Goal: Information Seeking & Learning: Check status

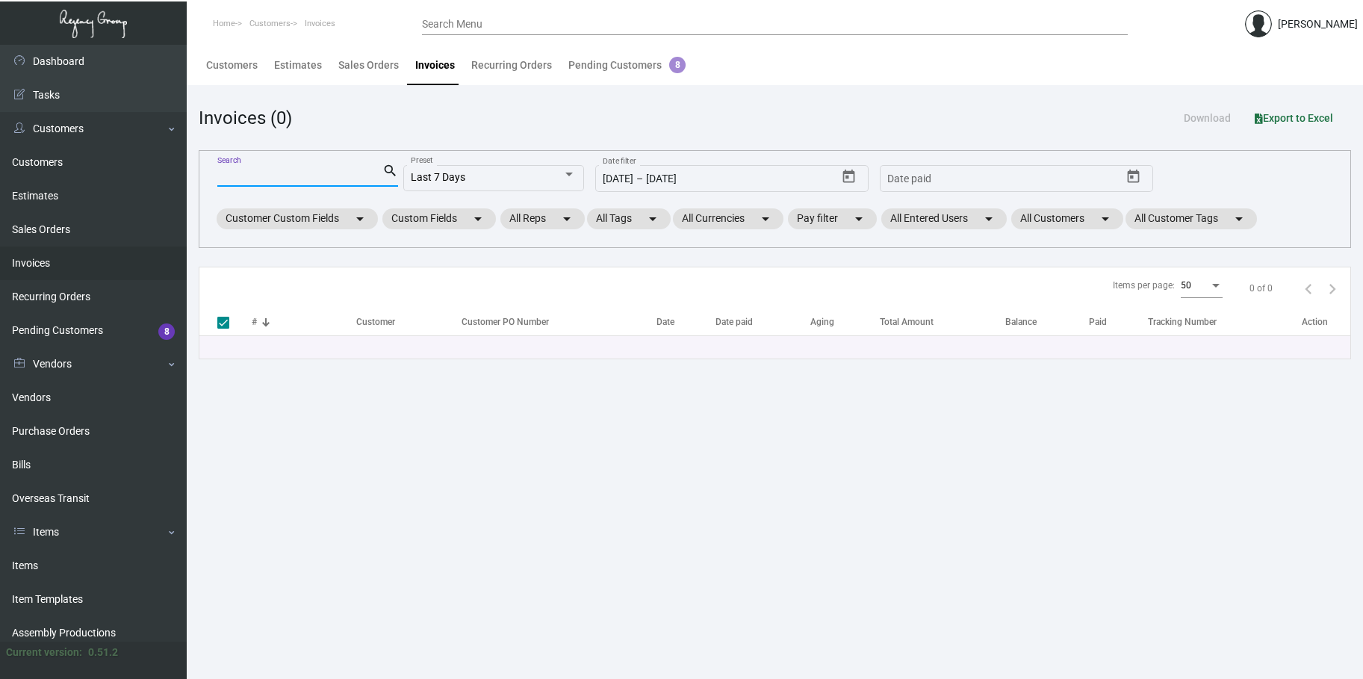
click at [233, 175] on input "Search" at bounding box center [299, 176] width 165 height 12
type input "Harperth"
click at [267, 175] on input "Harperth" at bounding box center [299, 176] width 165 height 12
type input "[PERSON_NAME]"
checkbox input "false"
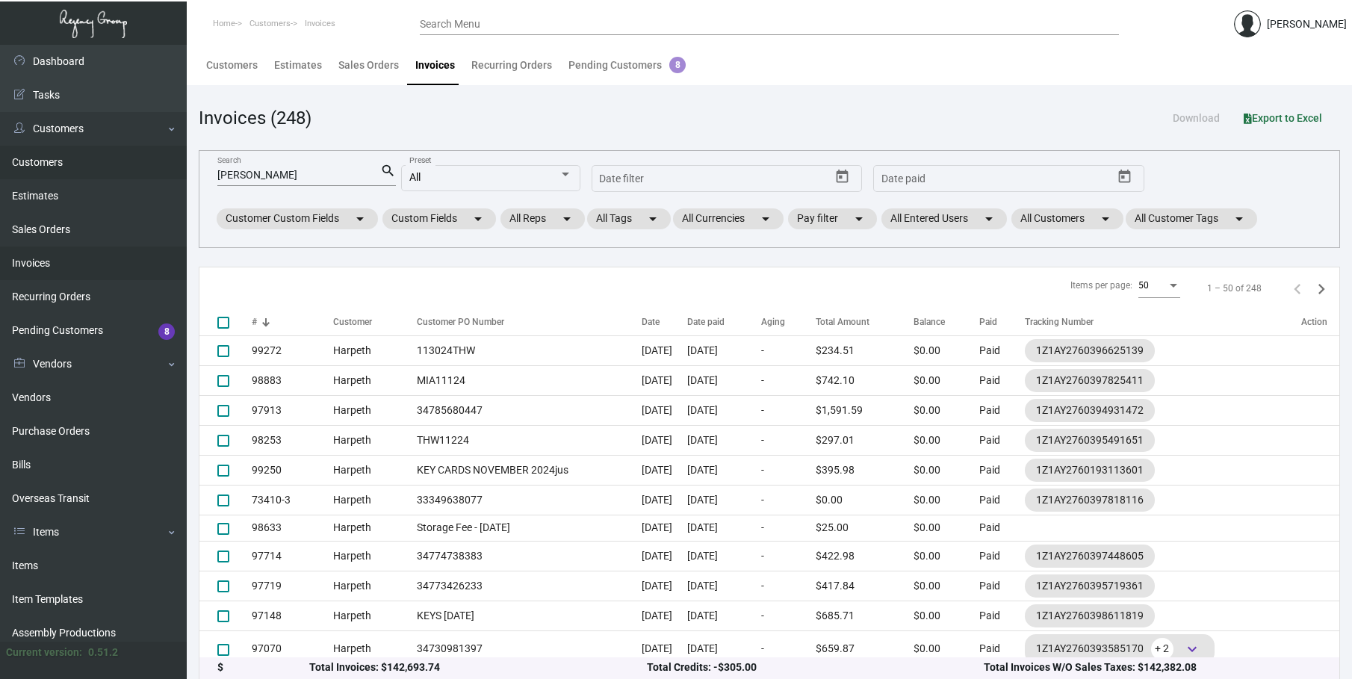
click at [40, 159] on link "Customers" at bounding box center [93, 163] width 187 height 34
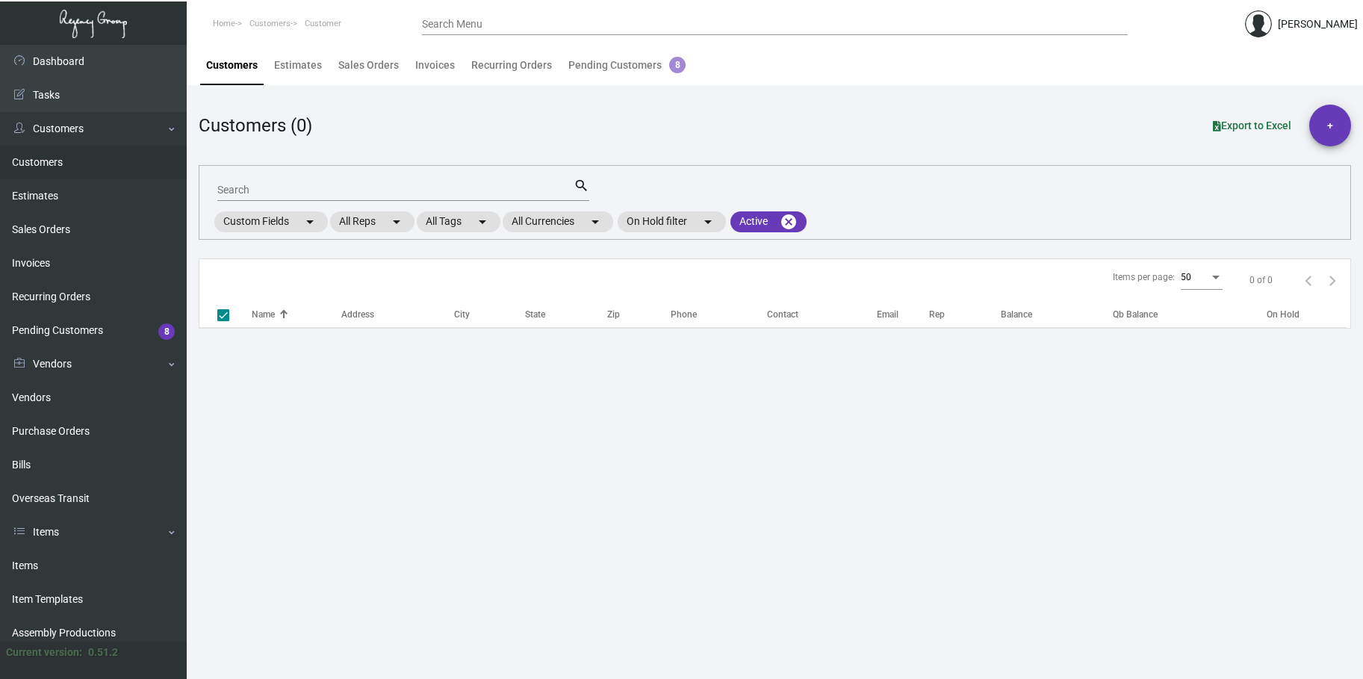
checkbox input "false"
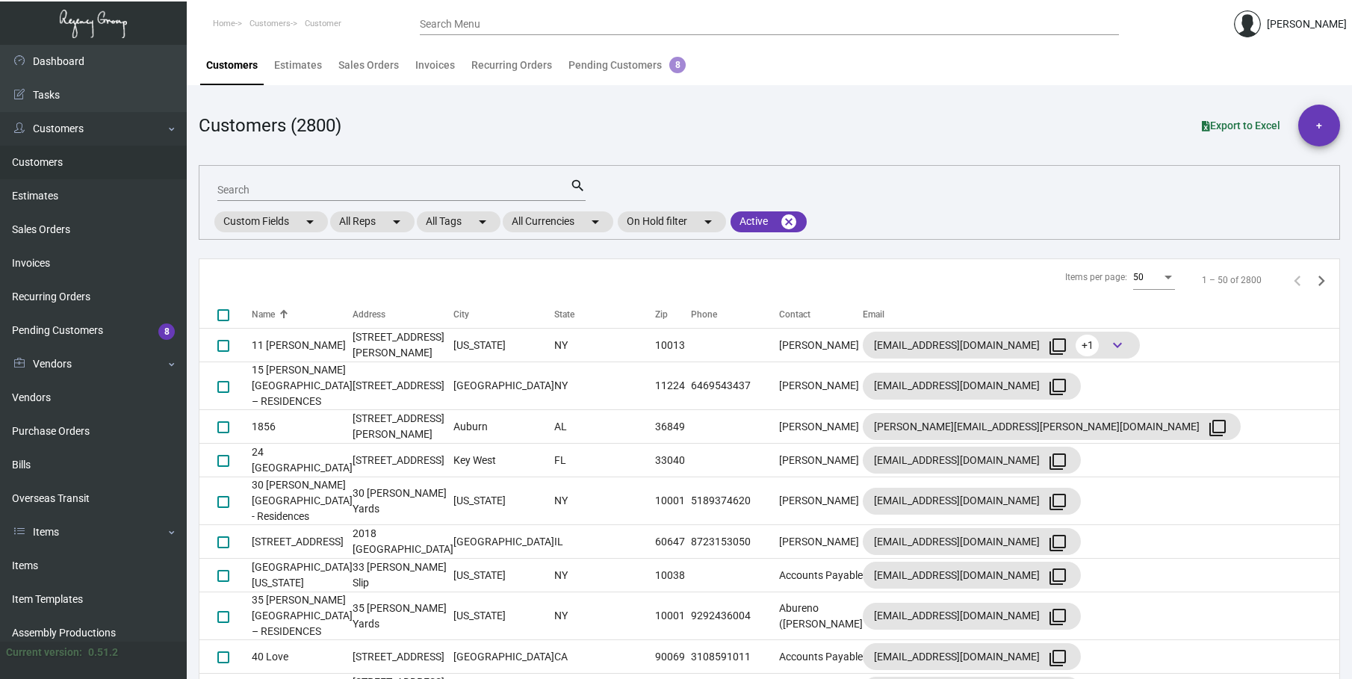
click at [245, 196] on div "Search" at bounding box center [393, 189] width 353 height 23
type input "[PERSON_NAME]"
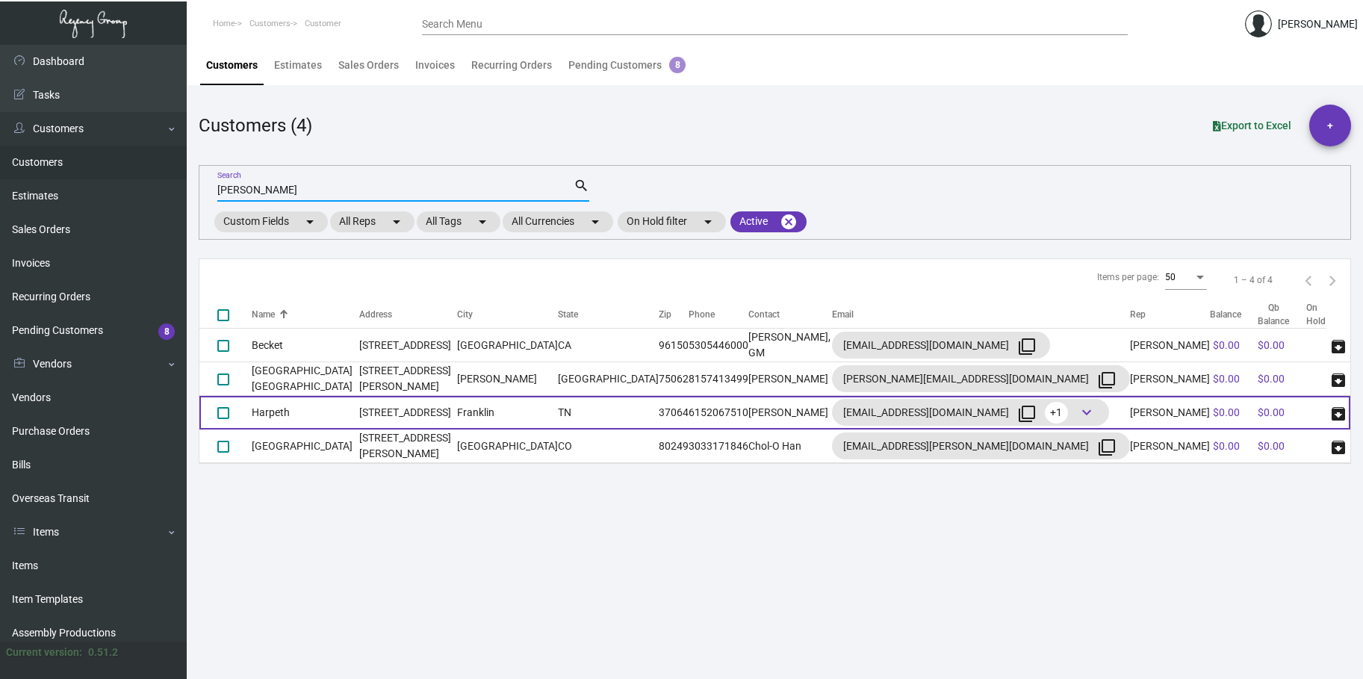
click at [323, 411] on td "Harpeth" at bounding box center [306, 413] width 108 height 34
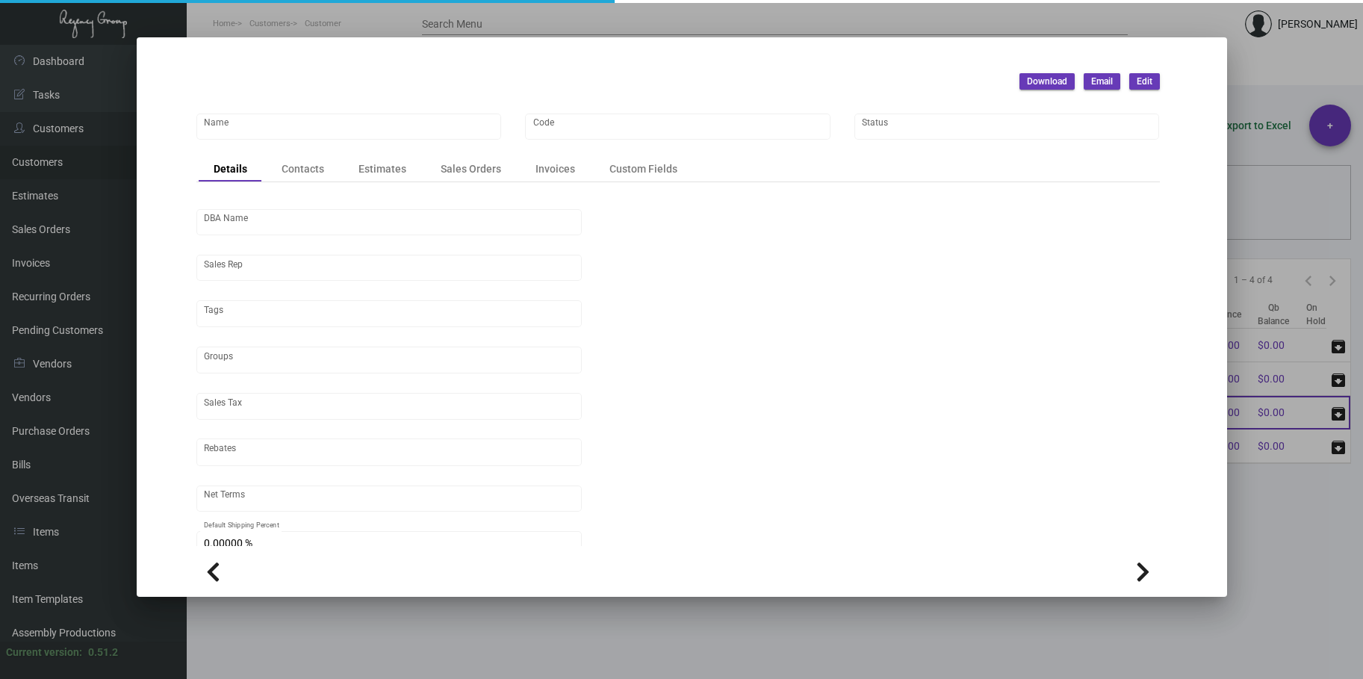
type input "Harpeth"
type input "700"
type input "[PERSON_NAME]"
type input "Out of State"
type input "Net 30"
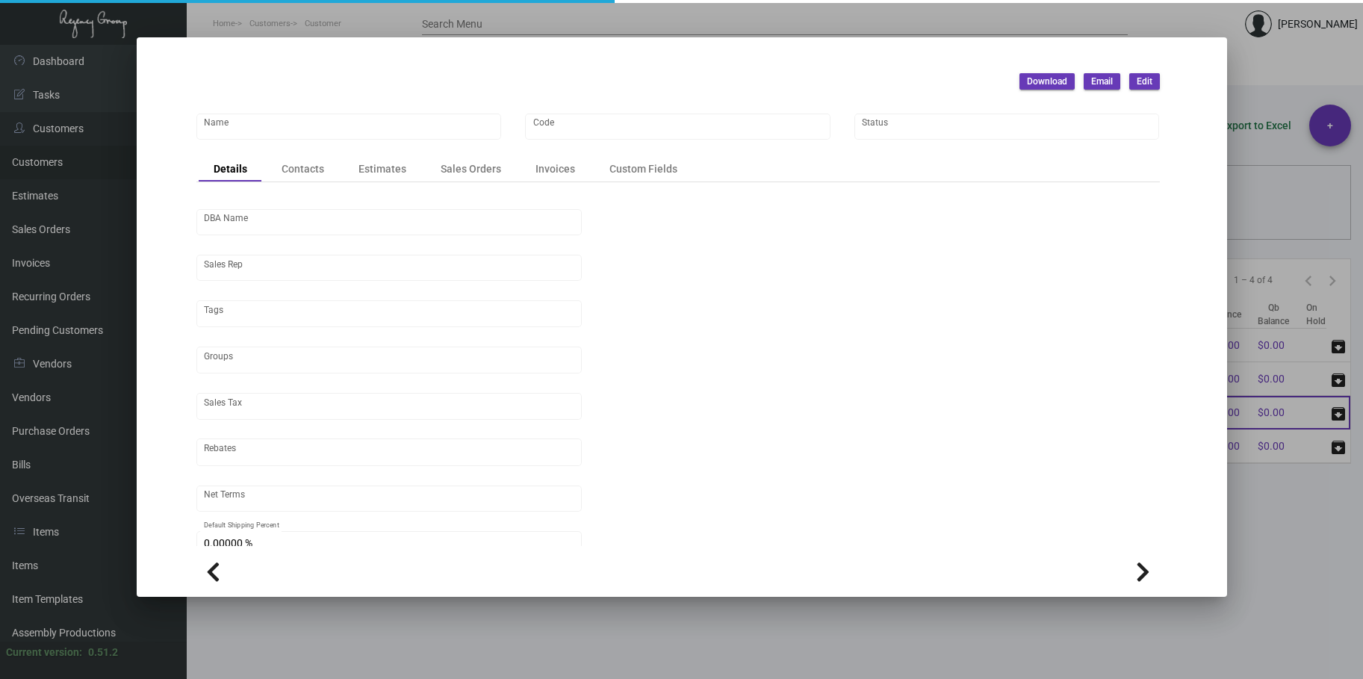
type input "United States Dollar $"
type input "$ 0.00"
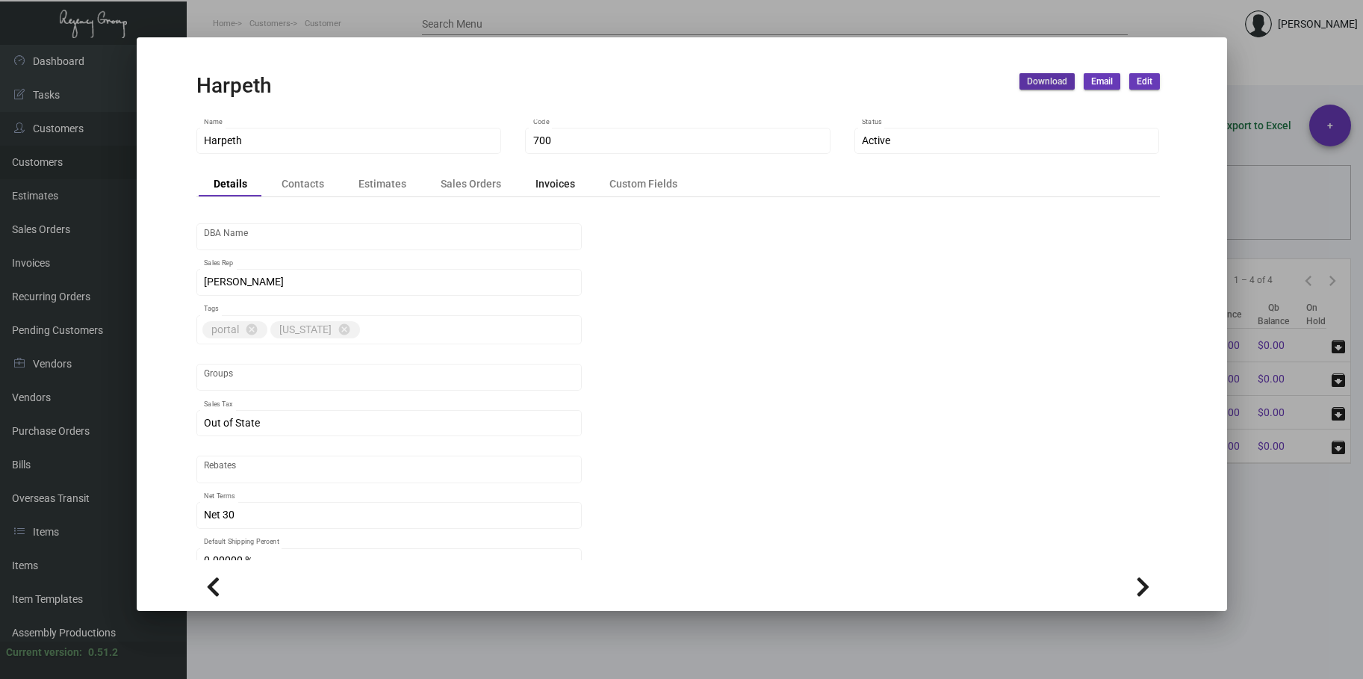
click at [550, 186] on div "Invoices" at bounding box center [556, 184] width 40 height 16
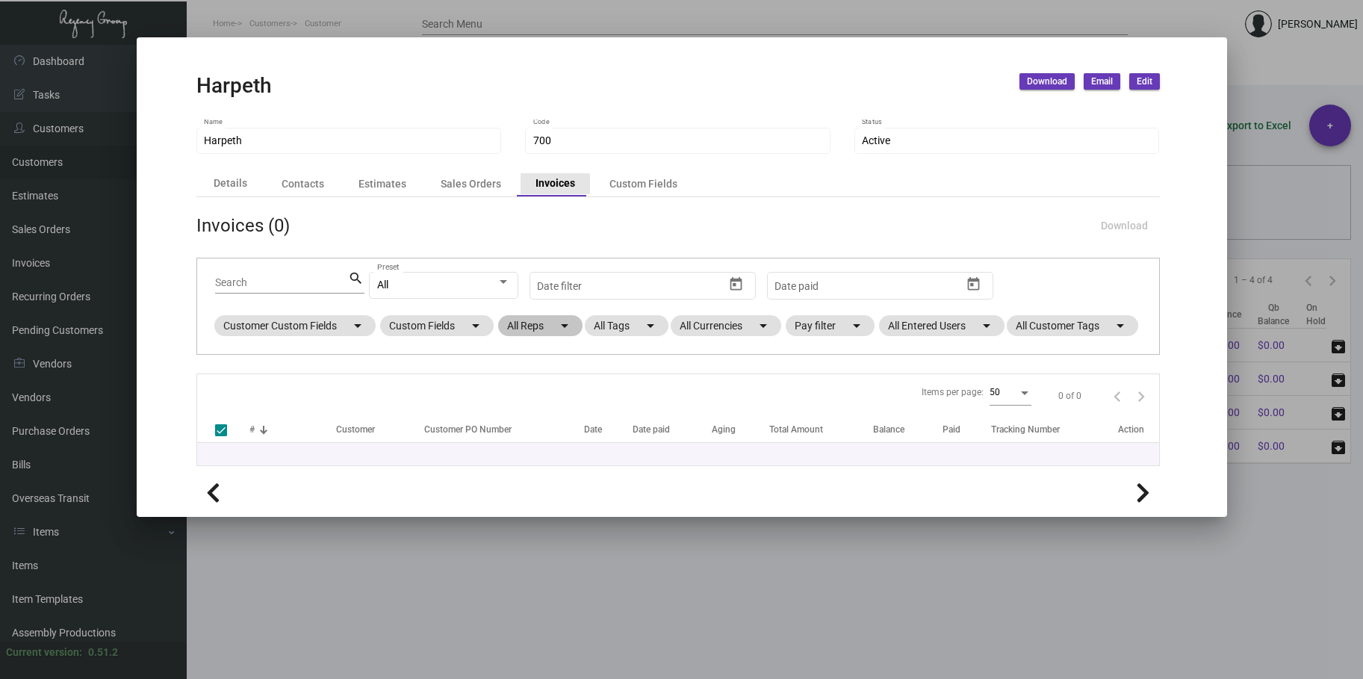
checkbox input "false"
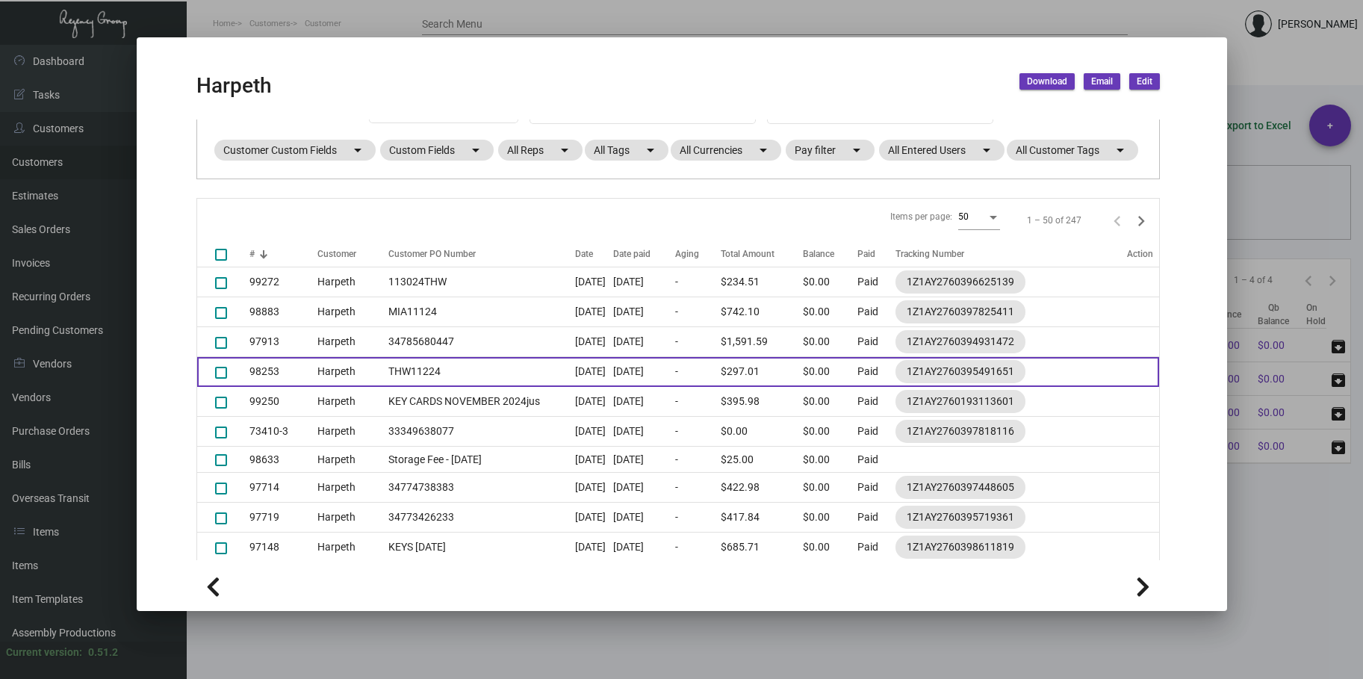
scroll to position [179, 0]
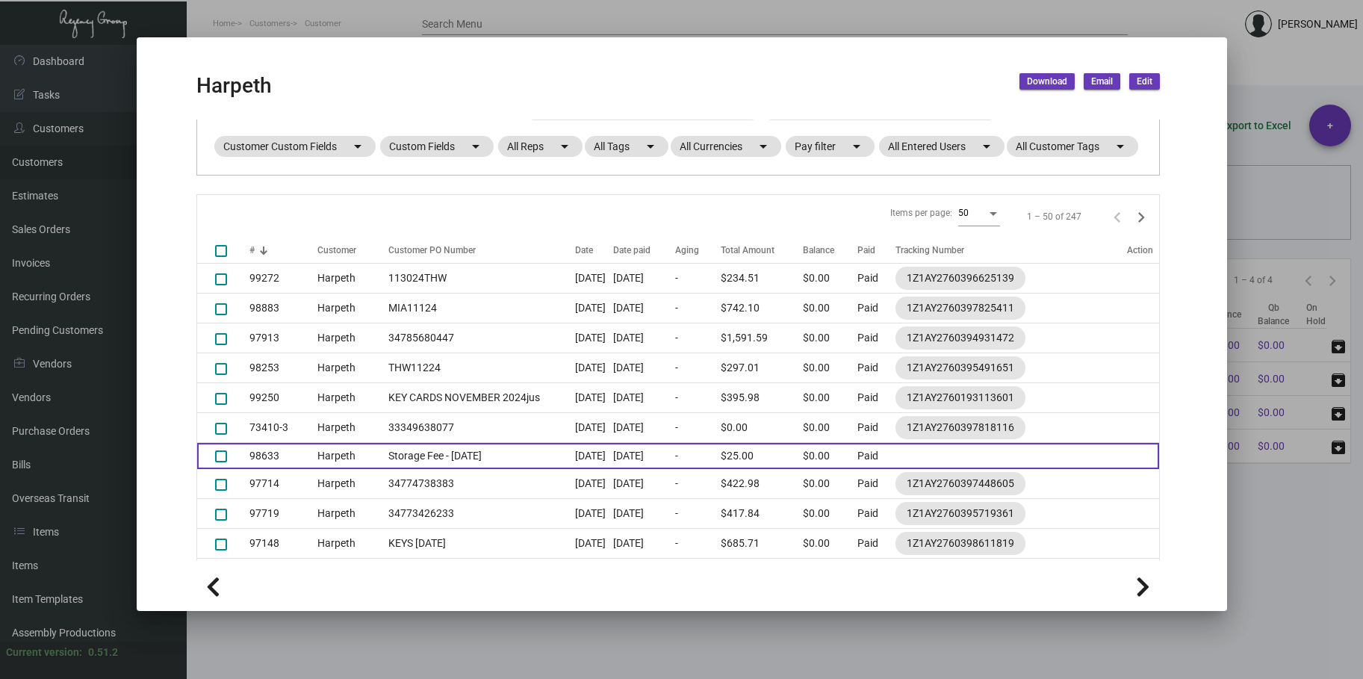
click at [408, 469] on td "Storage Fee - [DATE]" at bounding box center [478, 456] width 194 height 26
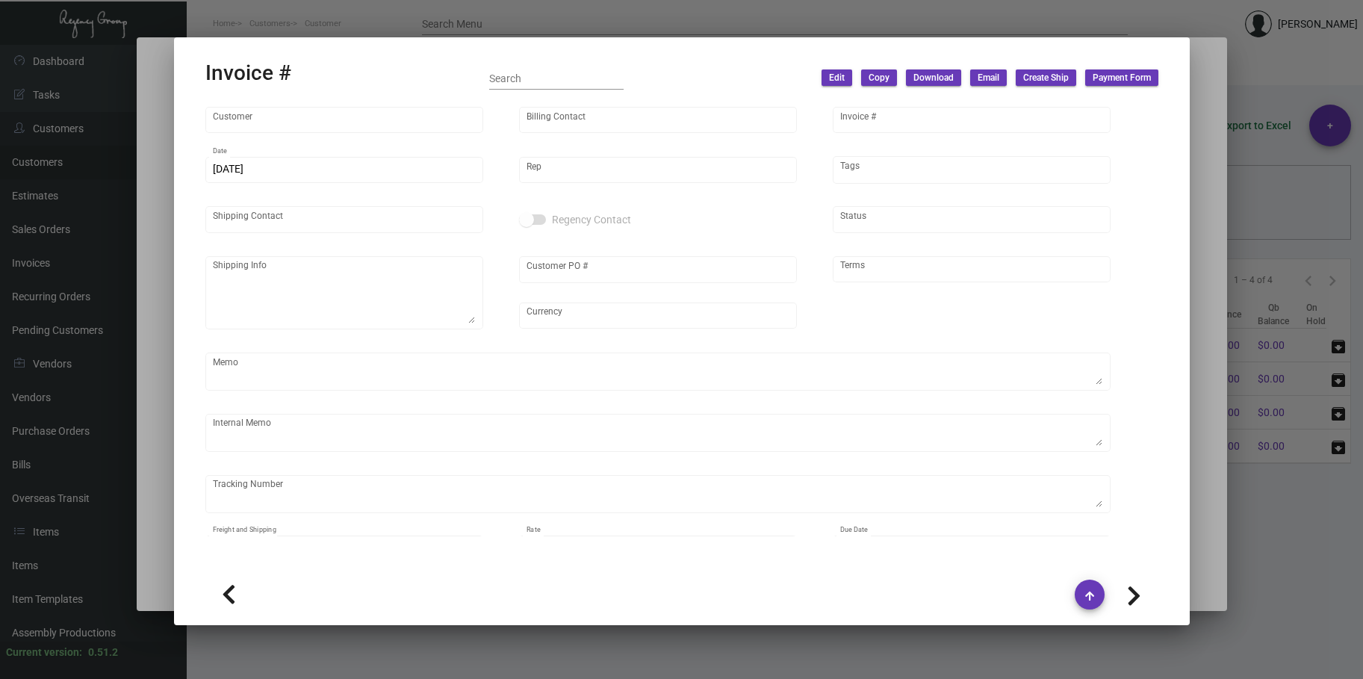
type input "Harpeth"
type input "[PERSON_NAME]"
type input "98633"
type input "[DATE]"
type input "[PERSON_NAME]"
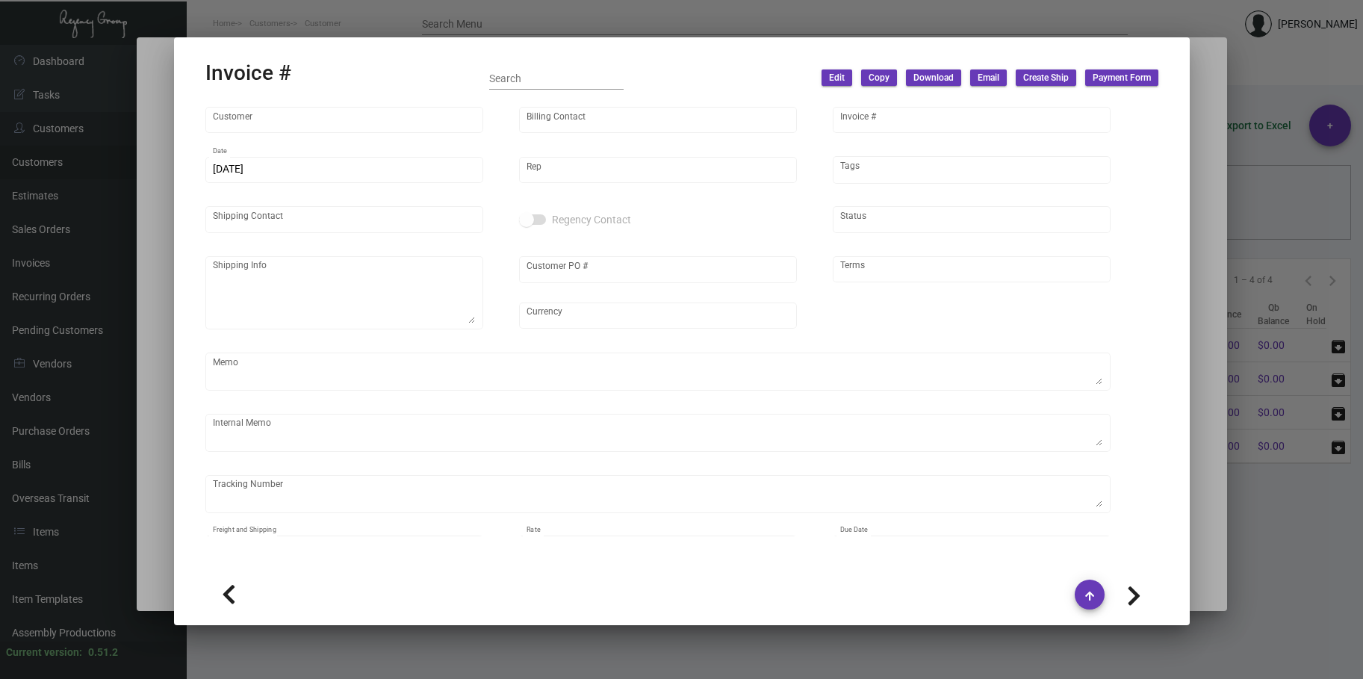
type input "Storage Fee - [DATE]"
type input "United States Dollar $"
type input "Net 30"
type input "$ 0.00"
type input "[DATE]"
